Goal: Navigation & Orientation: Find specific page/section

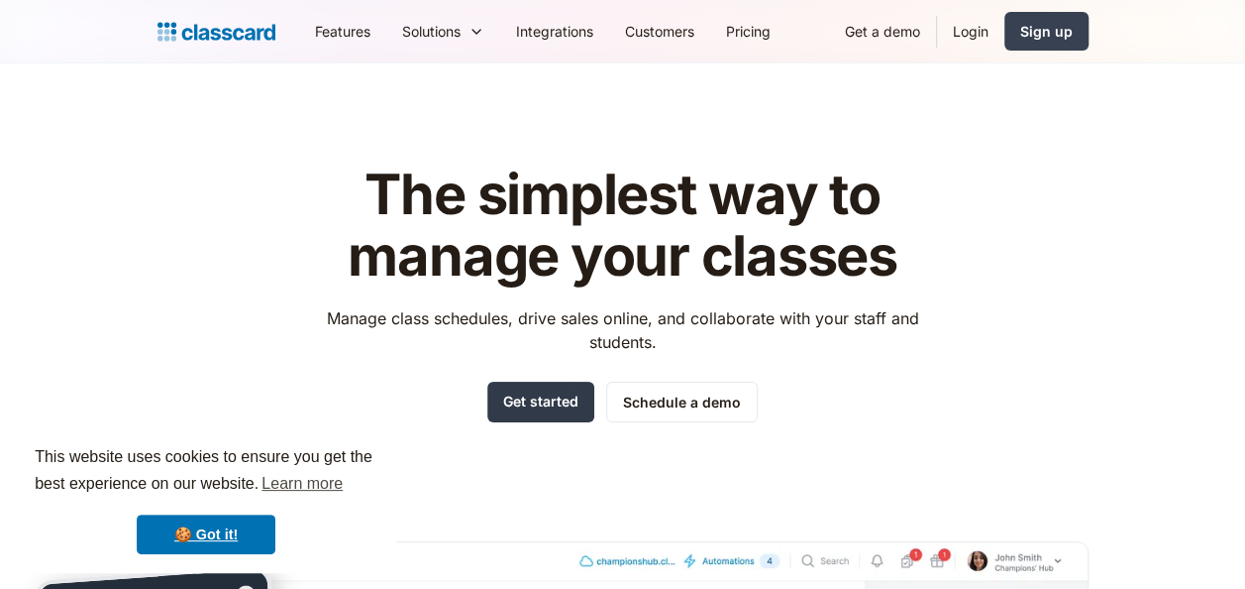
click at [547, 404] on link "Get started" at bounding box center [540, 401] width 107 height 41
click at [1032, 22] on div "Sign up" at bounding box center [1046, 31] width 53 height 21
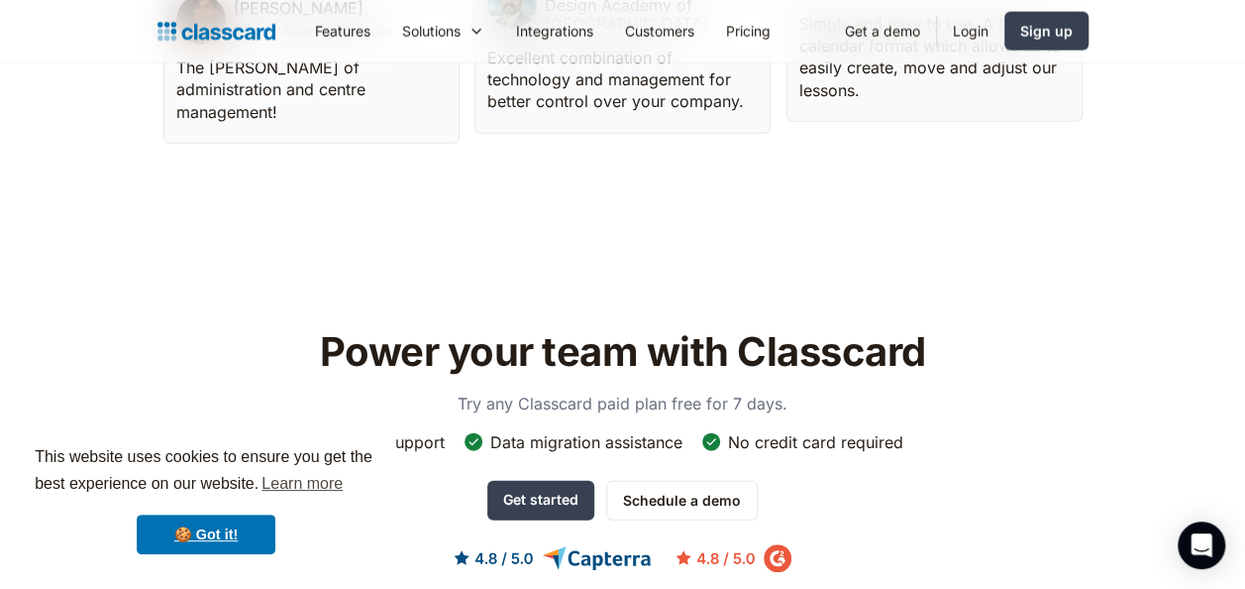
scroll to position [5958, 0]
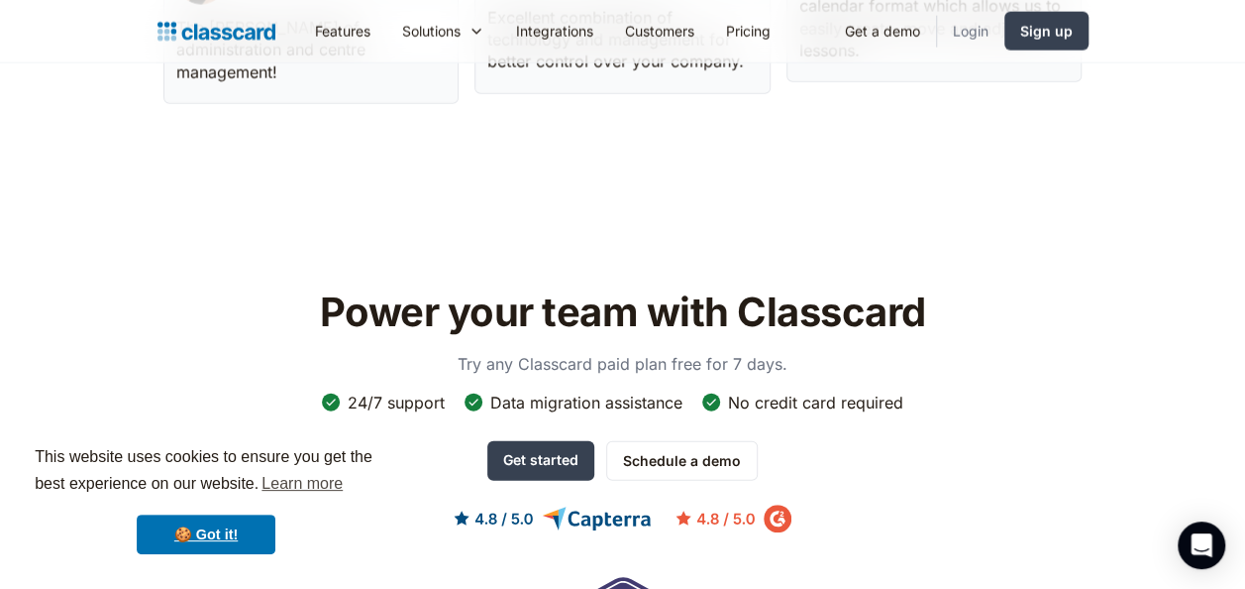
click at [979, 18] on link "Login" at bounding box center [970, 31] width 67 height 45
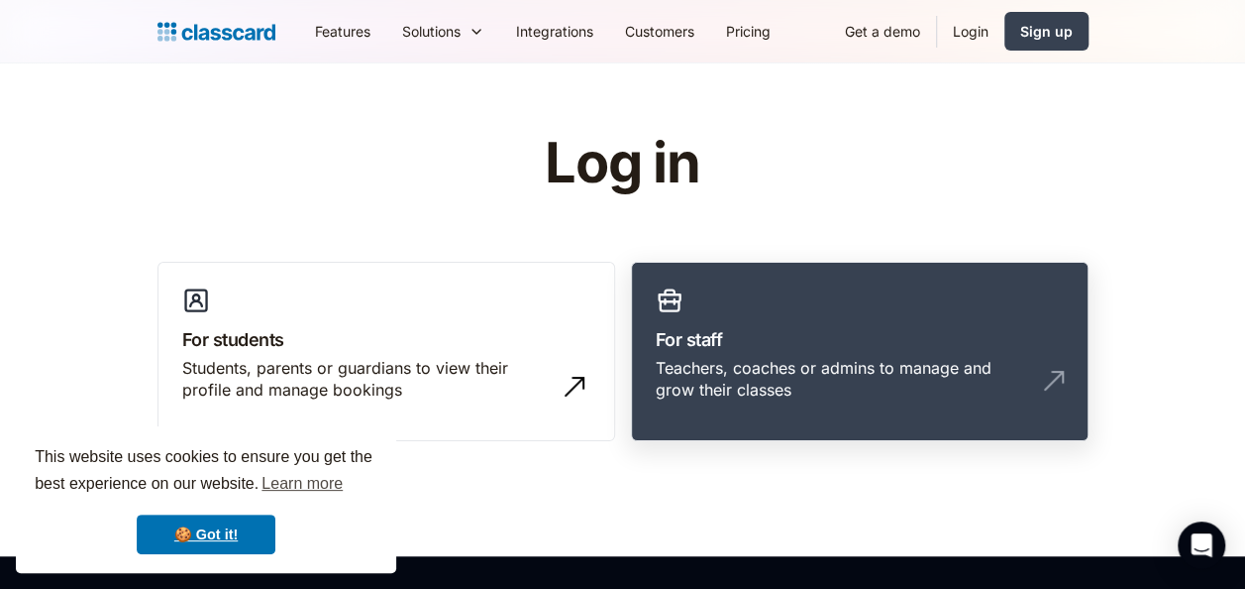
click at [763, 311] on link "For staff Teachers, coaches or admins to manage and grow their classes" at bounding box center [860, 352] width 458 height 180
